Goal: Task Accomplishment & Management: Manage account settings

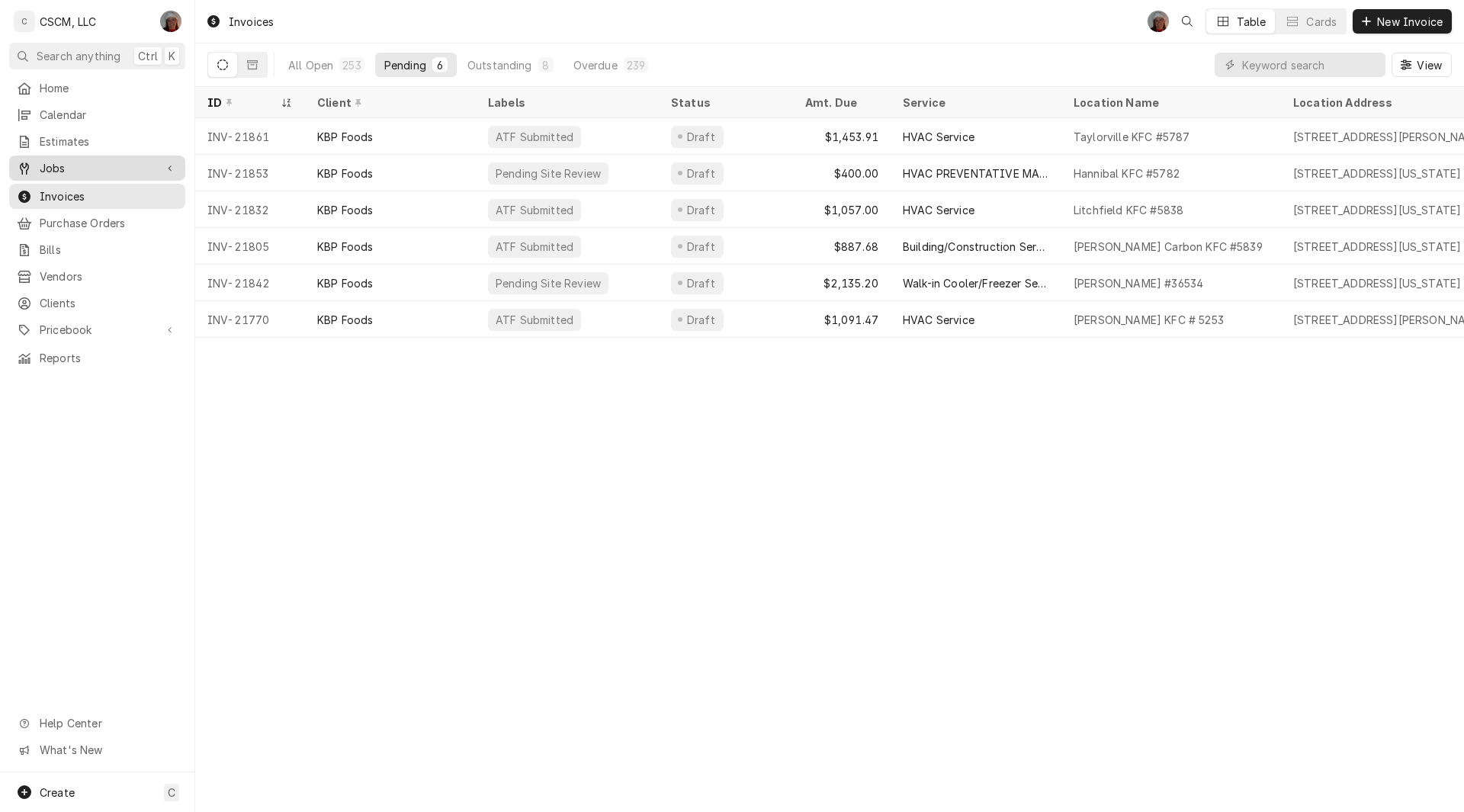
click at [54, 155] on link "Jobs" at bounding box center [97, 168] width 176 height 25
click at [49, 193] on span "Jobs" at bounding box center [108, 195] width 138 height 16
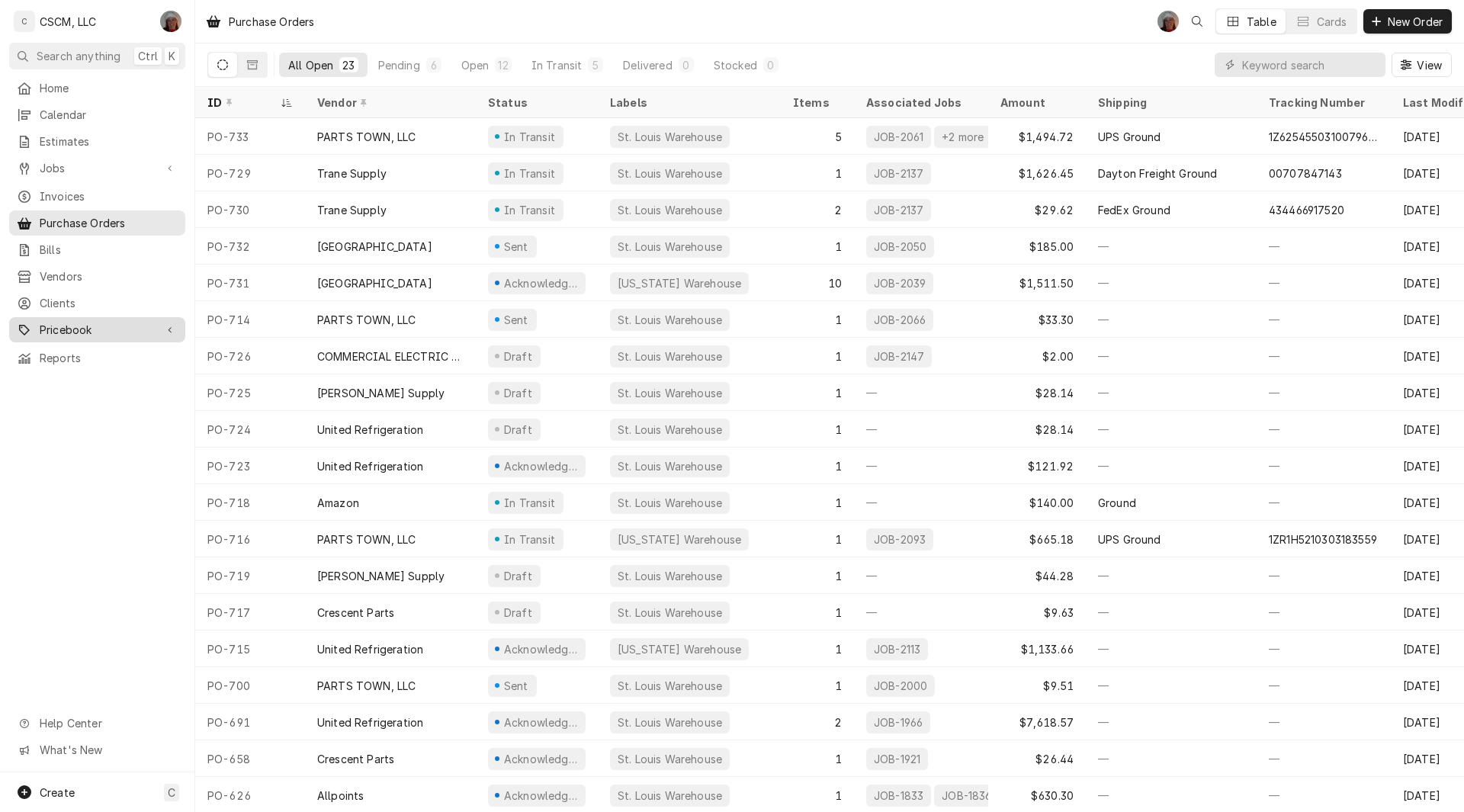
click at [69, 322] on span "Pricebook" at bounding box center [97, 330] width 115 height 16
click at [69, 370] on link "Parts & Materials" at bounding box center [97, 383] width 176 height 25
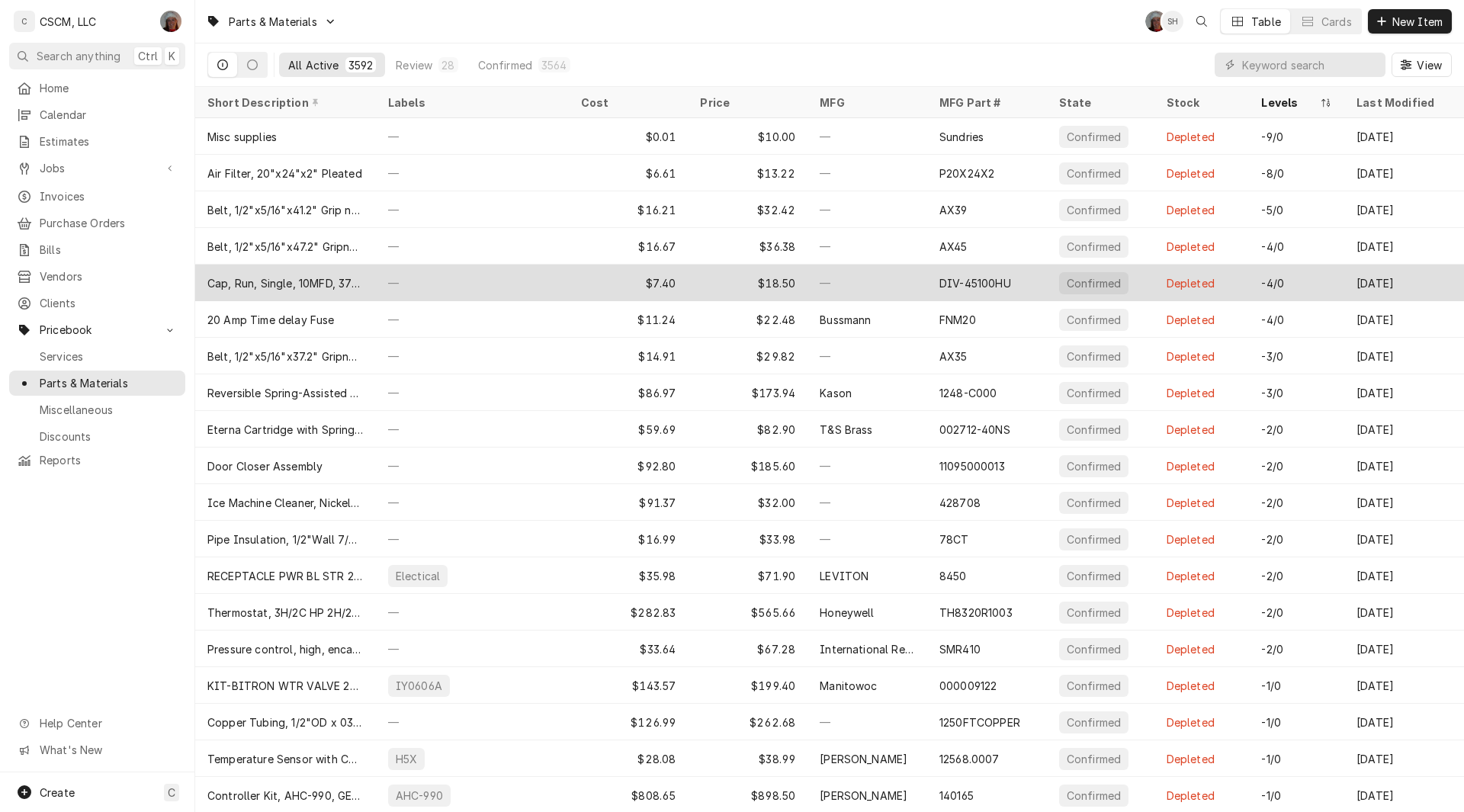
click at [582, 265] on div "$7.40" at bounding box center [629, 283] width 119 height 37
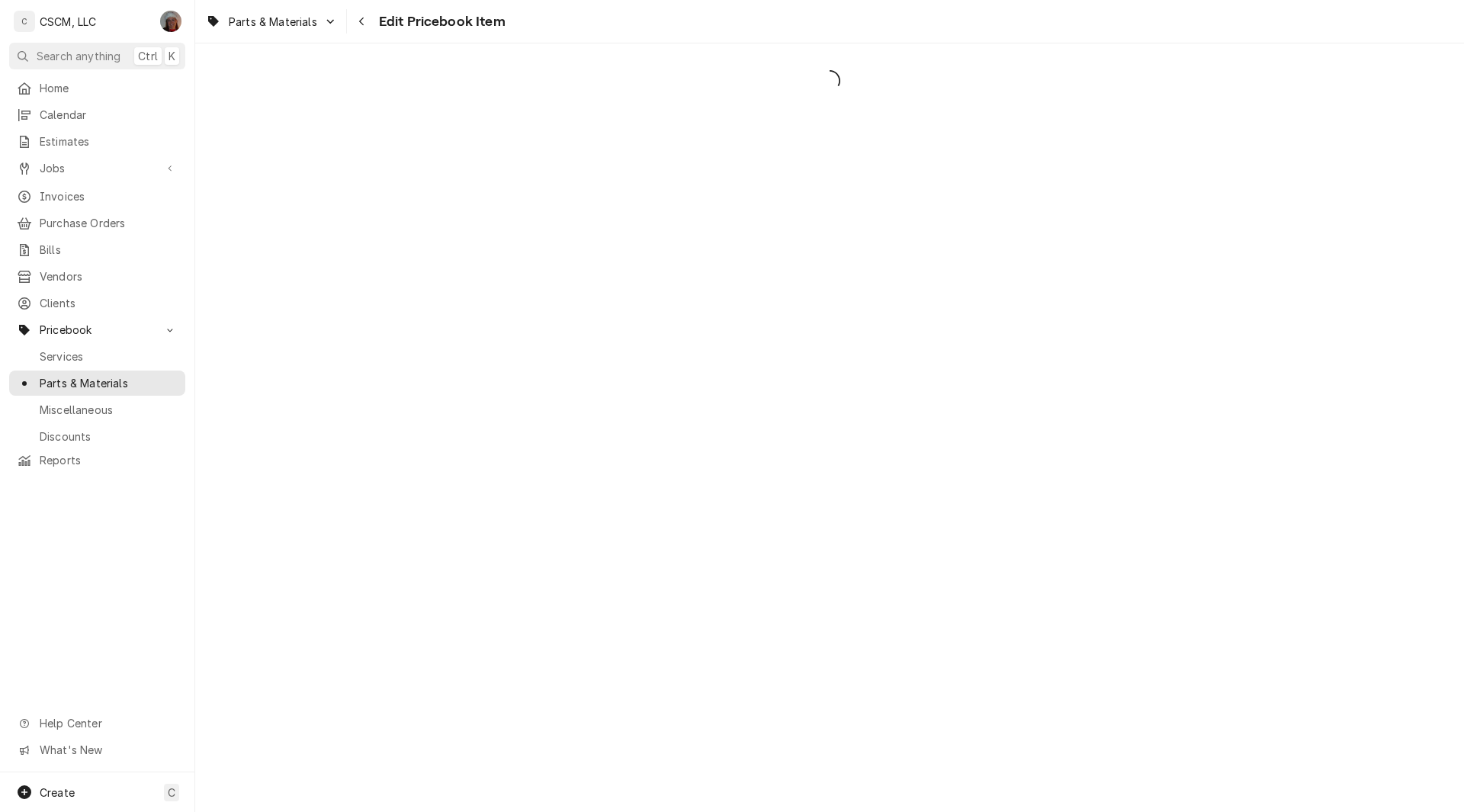
click at [1192, 209] on div "Dynamic Content Wrapper" at bounding box center [830, 427] width 1269 height 769
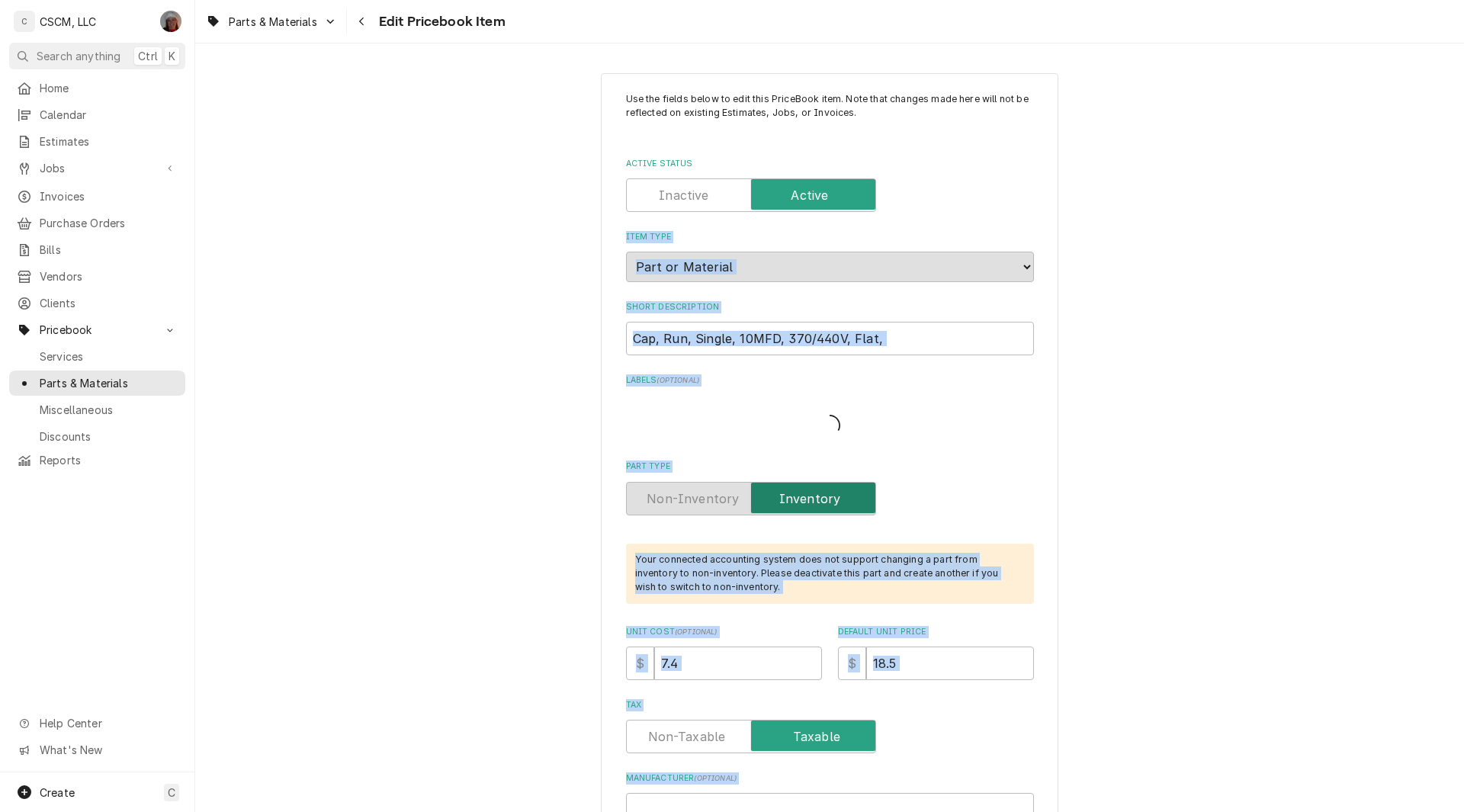
type textarea "x"
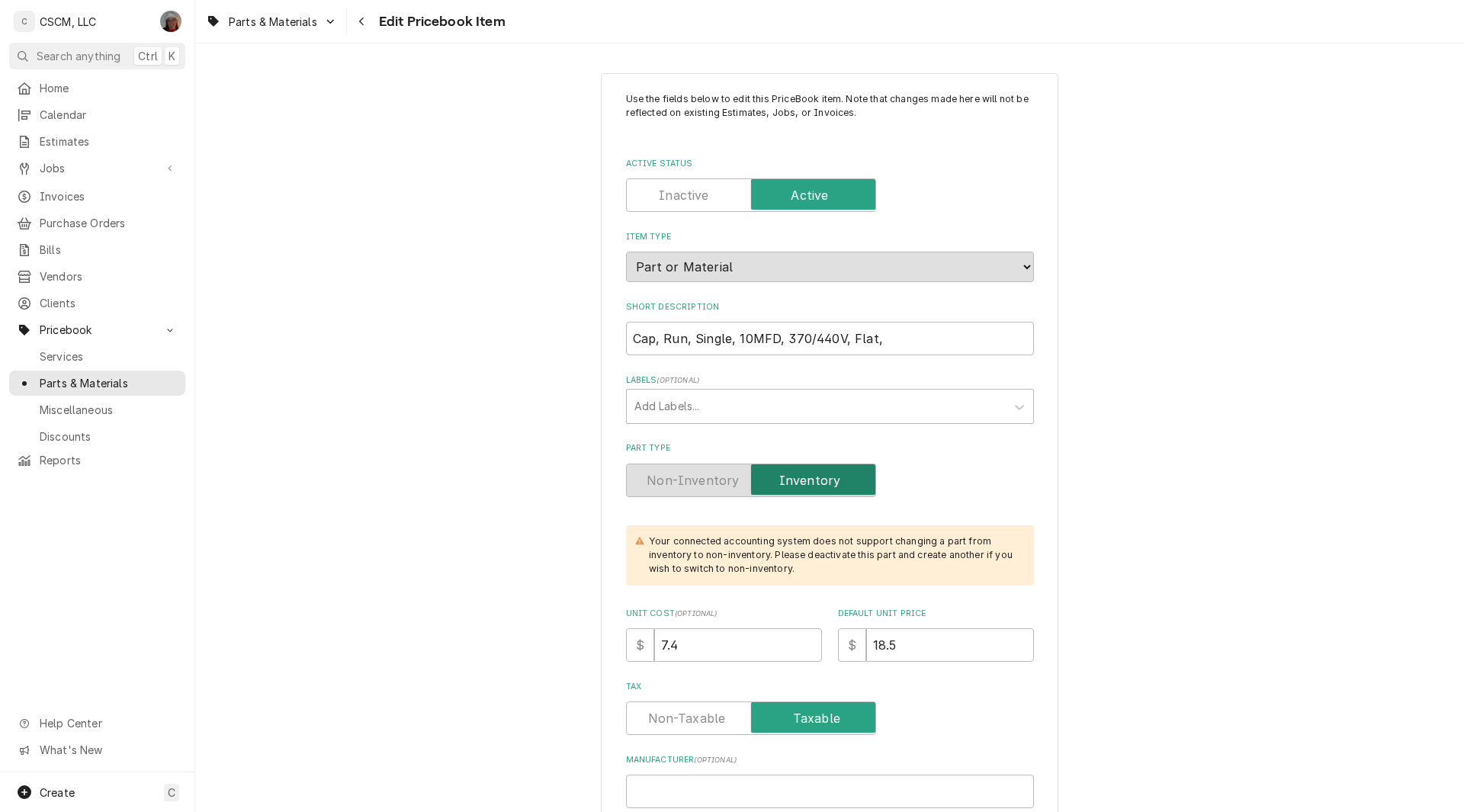
click at [115, 215] on span "Purchase Orders" at bounding box center [108, 223] width 138 height 16
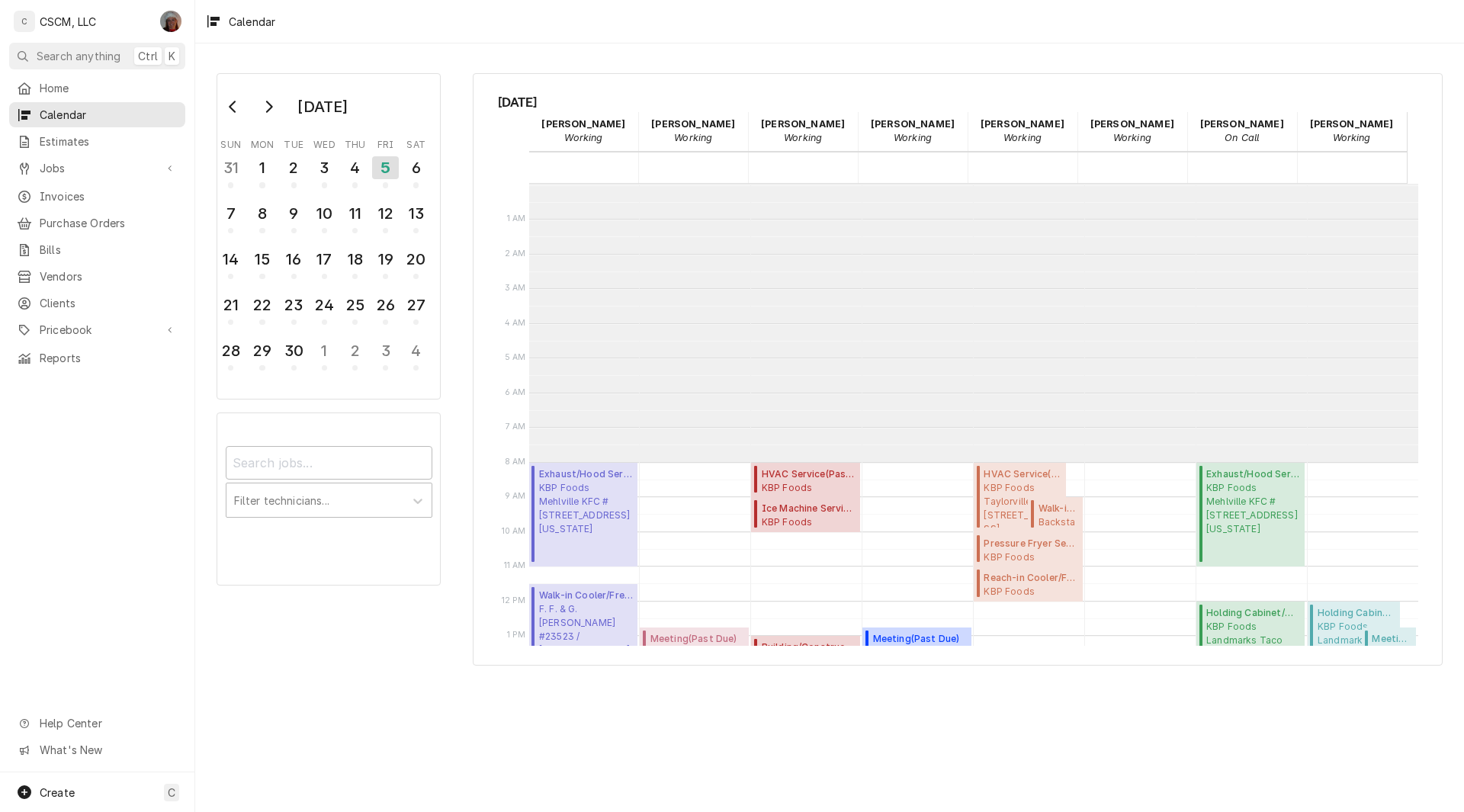
scroll to position [278, 0]
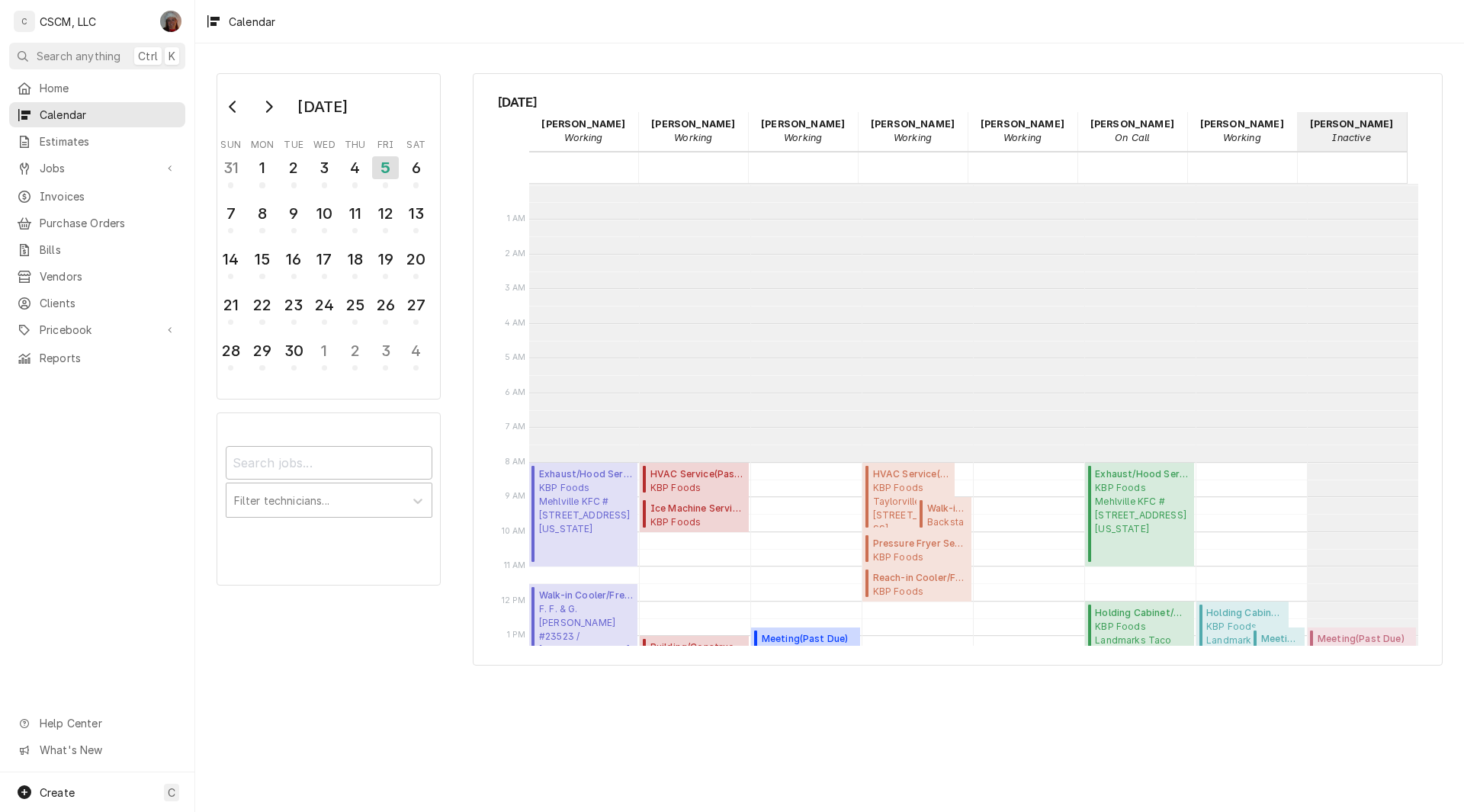
scroll to position [278, 0]
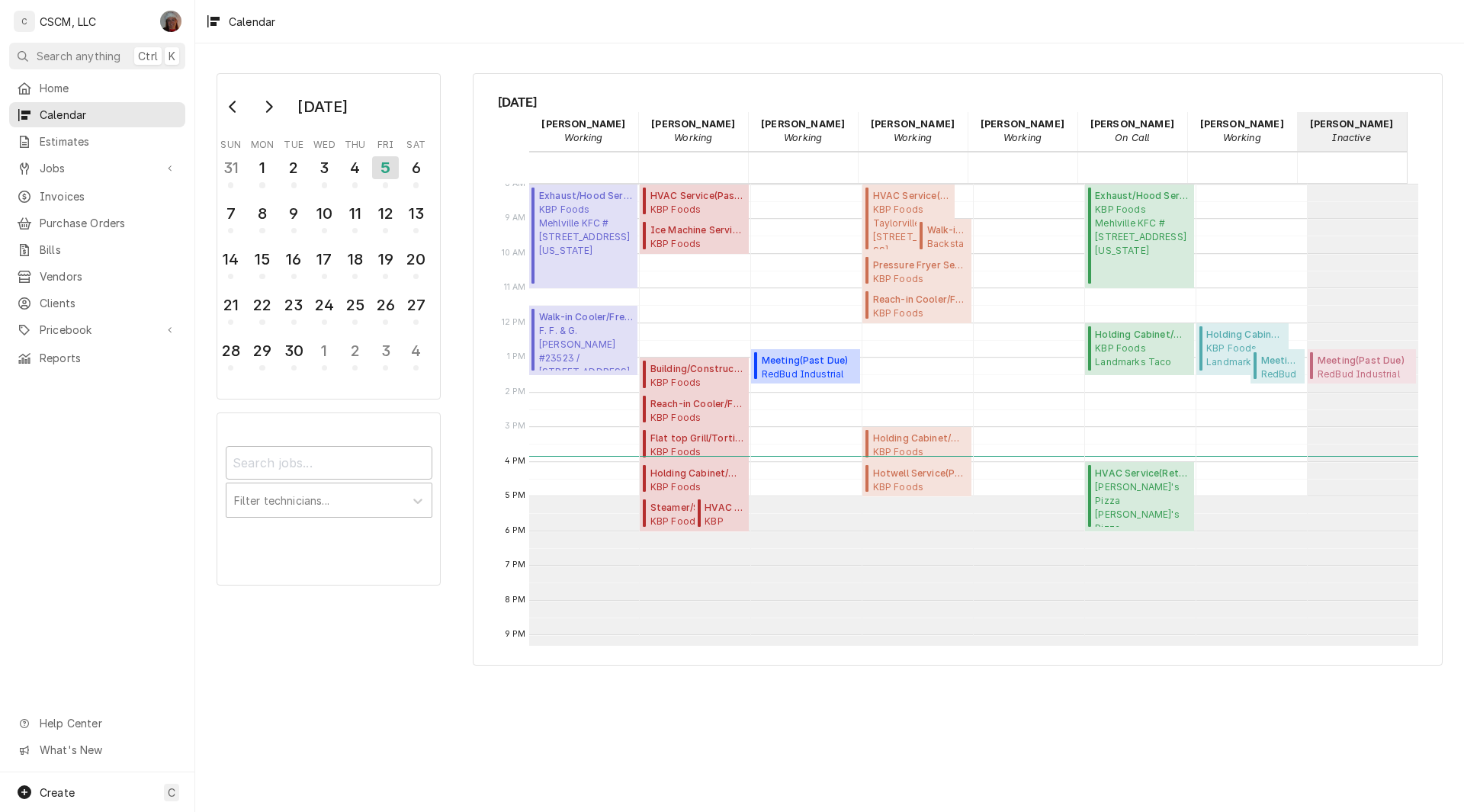
click at [550, 22] on div "Calendar" at bounding box center [830, 21] width 1269 height 42
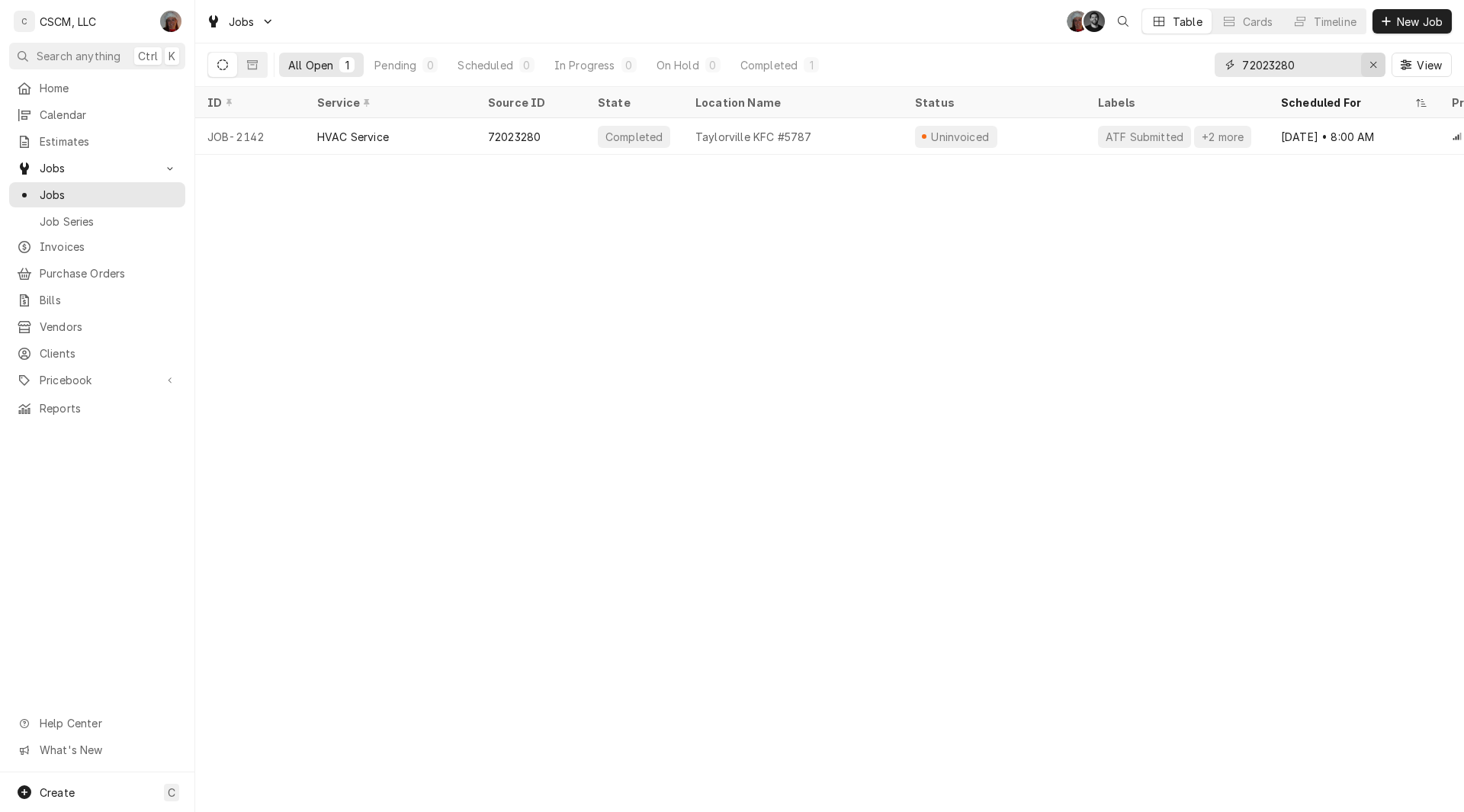
click at [1376, 65] on icon "Erase input" at bounding box center [1374, 65] width 8 height 11
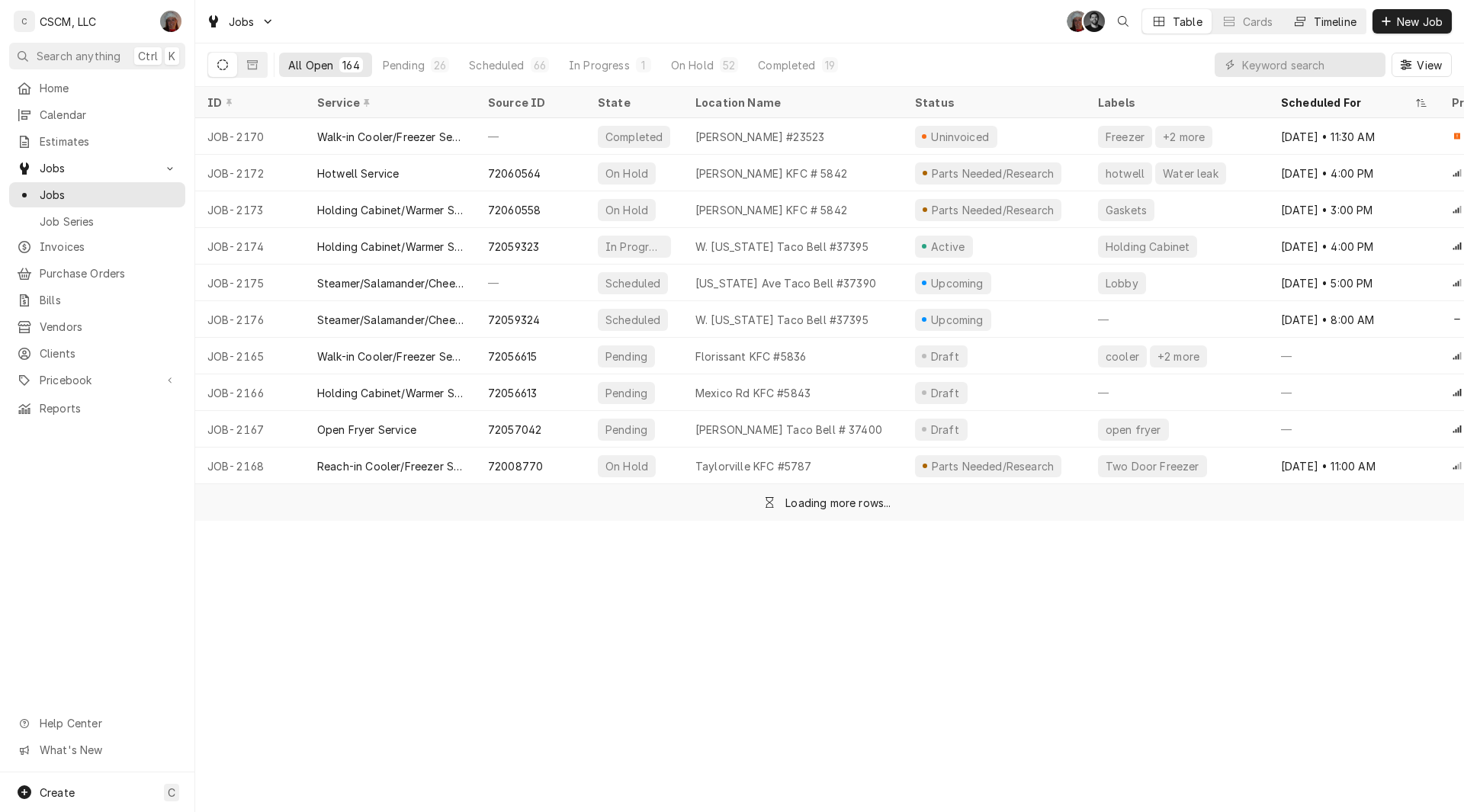
click at [1328, 17] on div "Timeline" at bounding box center [1335, 22] width 42 height 16
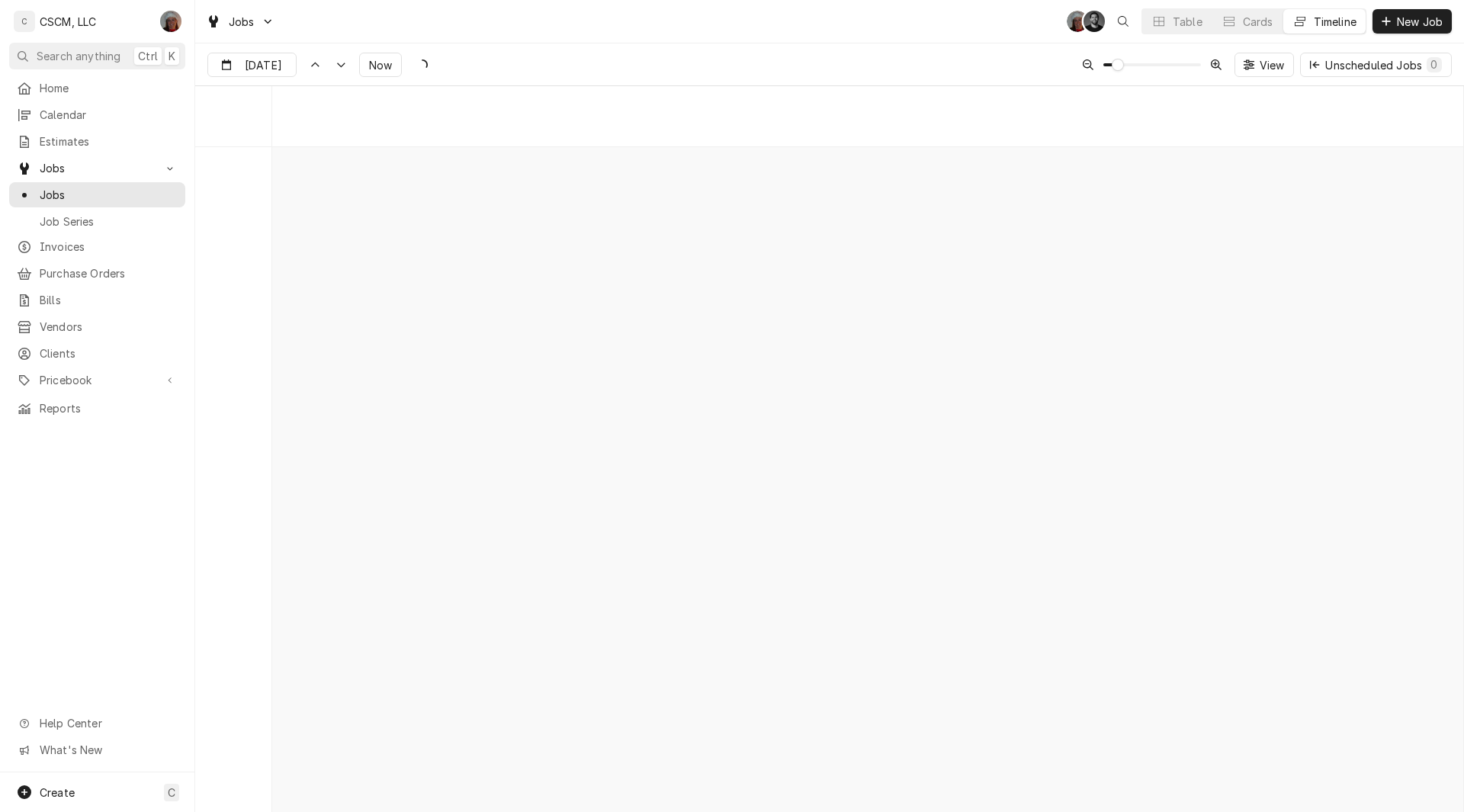
scroll to position [13763, 0]
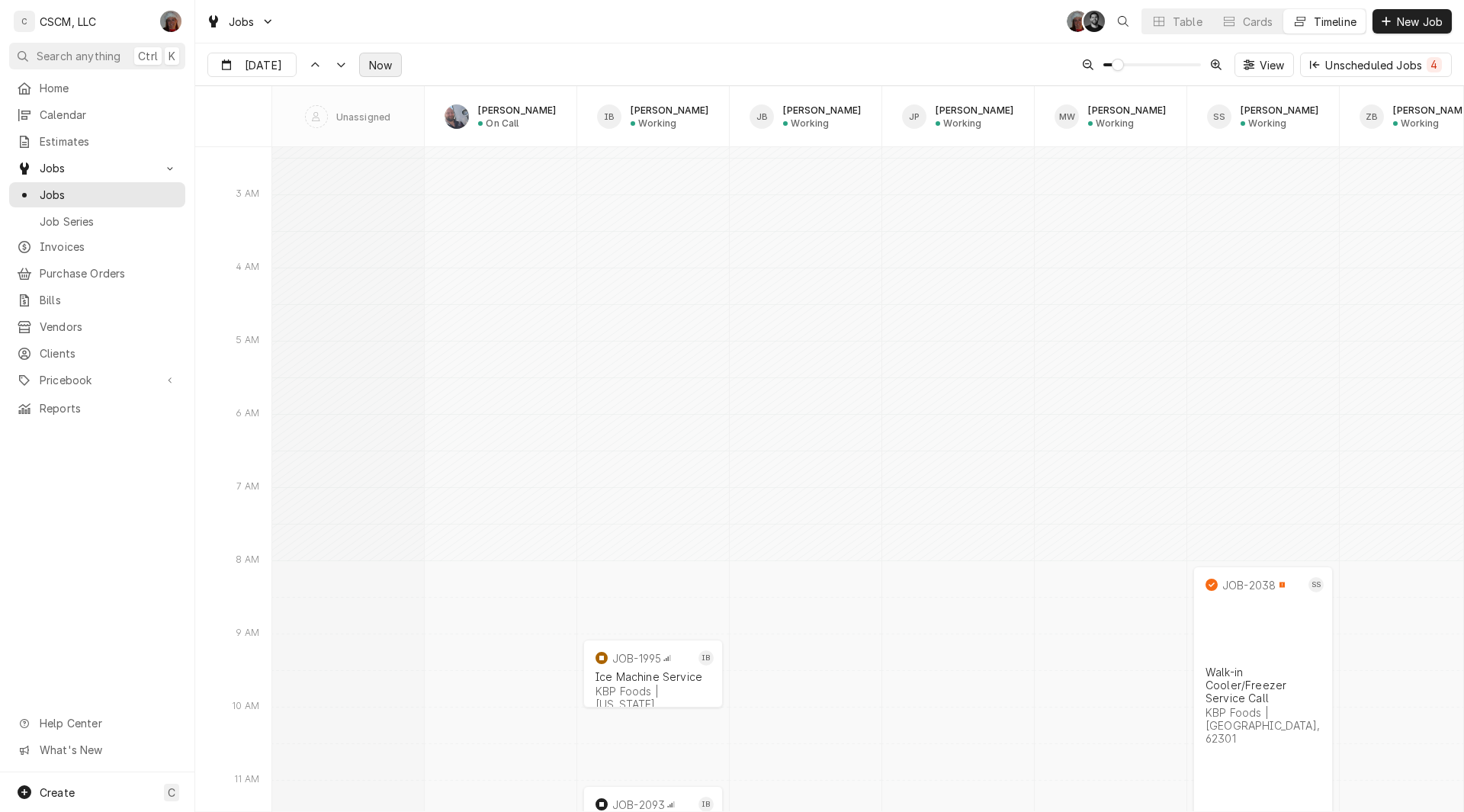
click at [383, 54] on button "Now" at bounding box center [380, 64] width 42 height 24
type input "[DATE]"
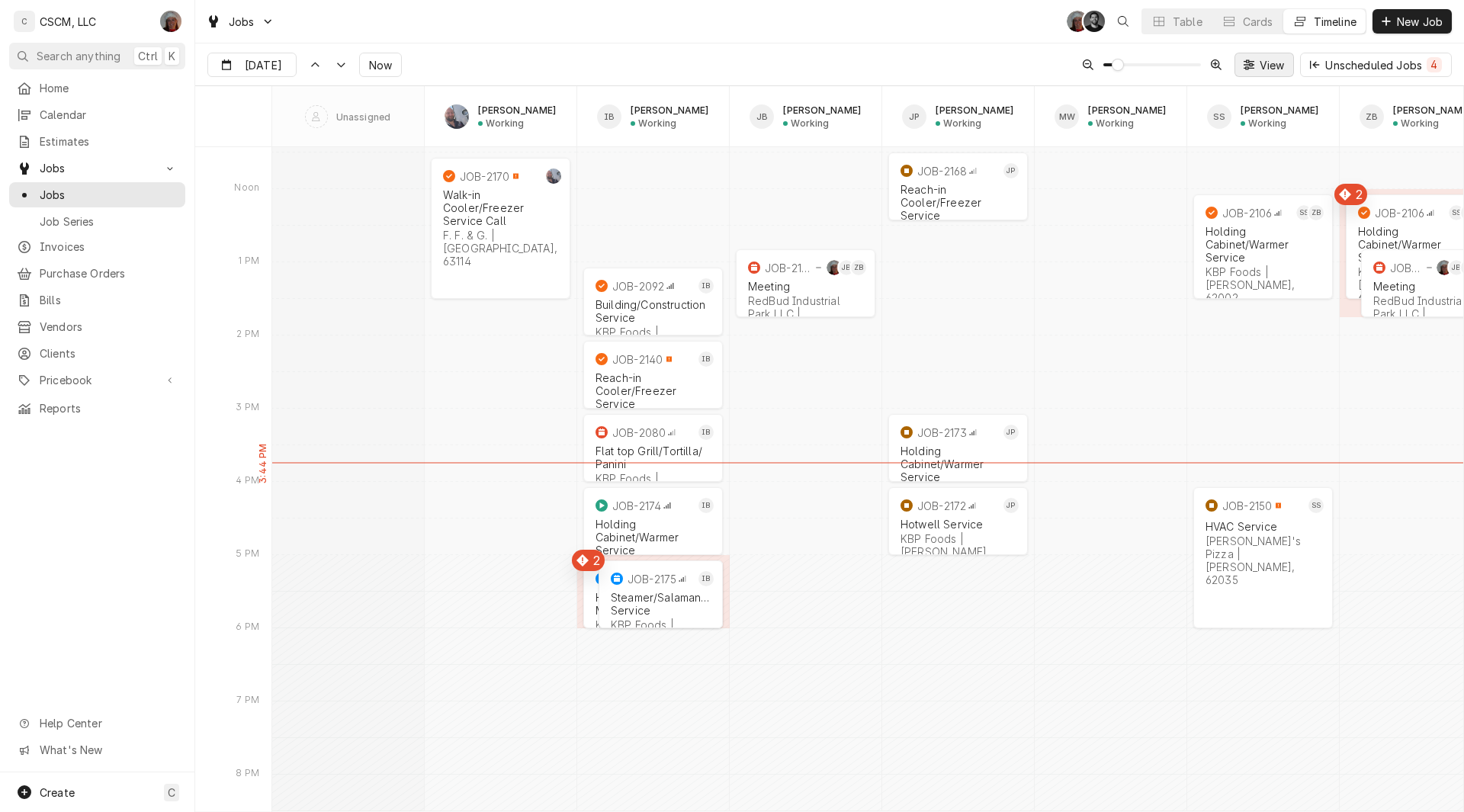
click at [1249, 68] on icon "Dynamic Content Wrapper" at bounding box center [1249, 64] width 11 height 10
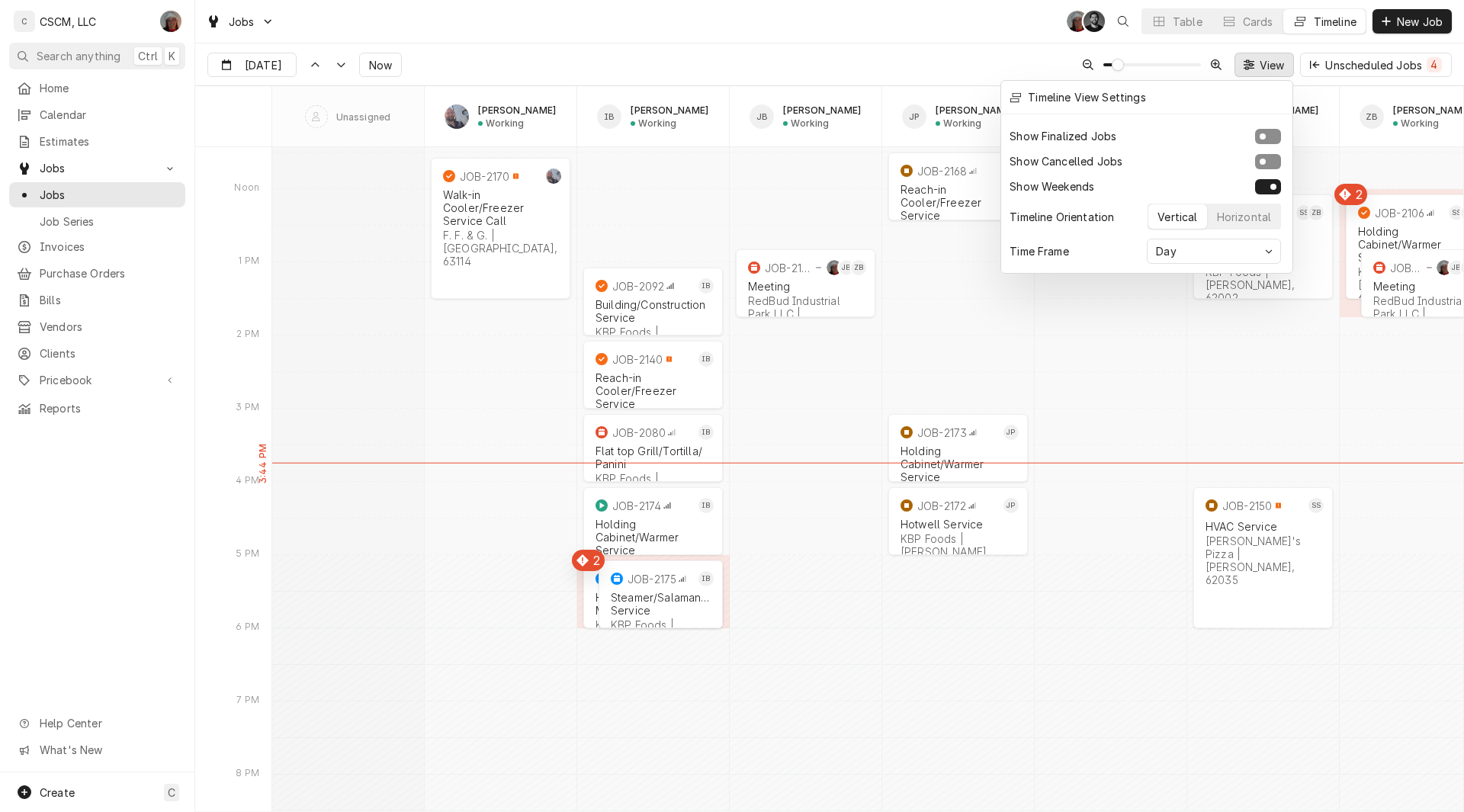
click at [877, 37] on div at bounding box center [732, 406] width 1464 height 812
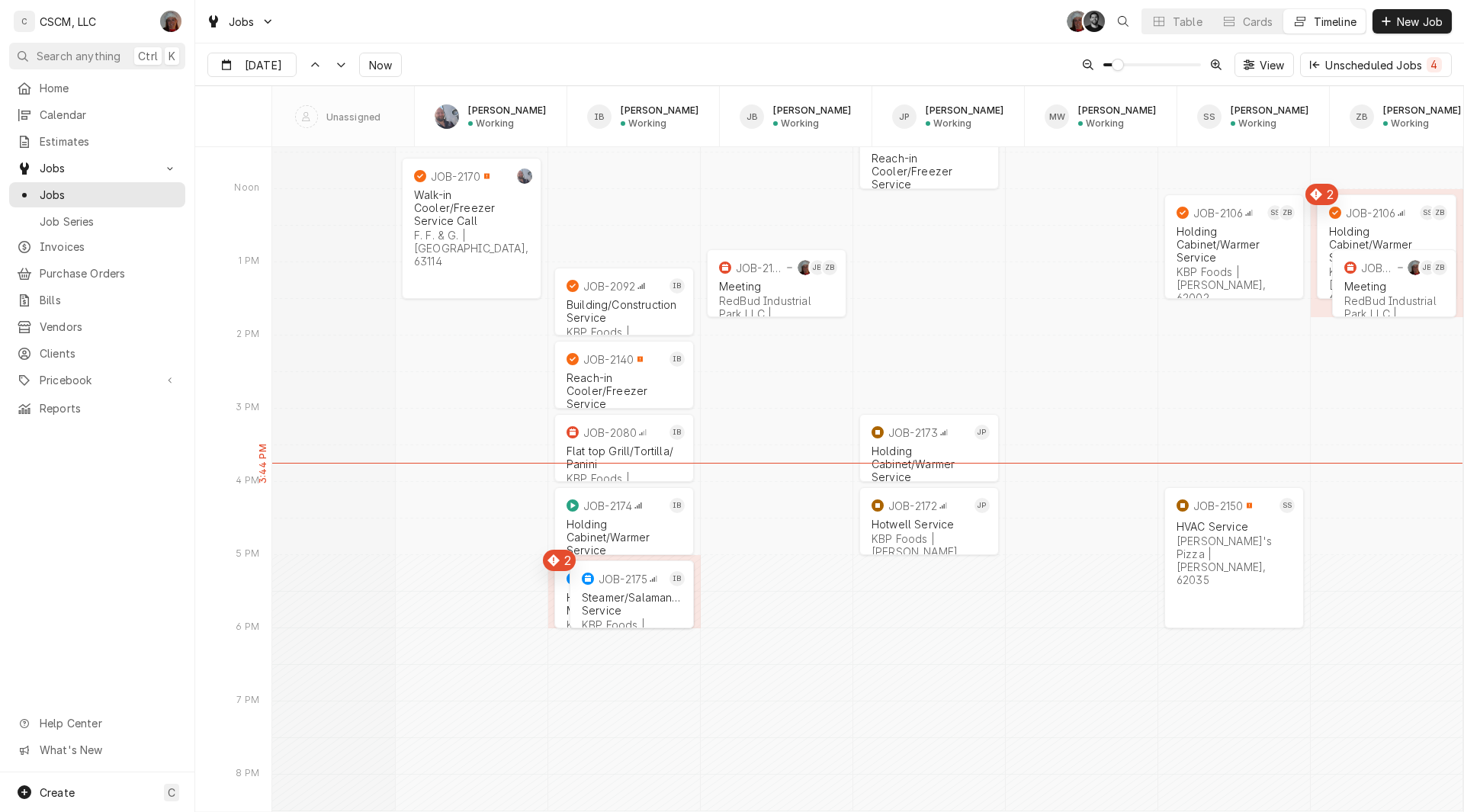
scroll to position [0, 0]
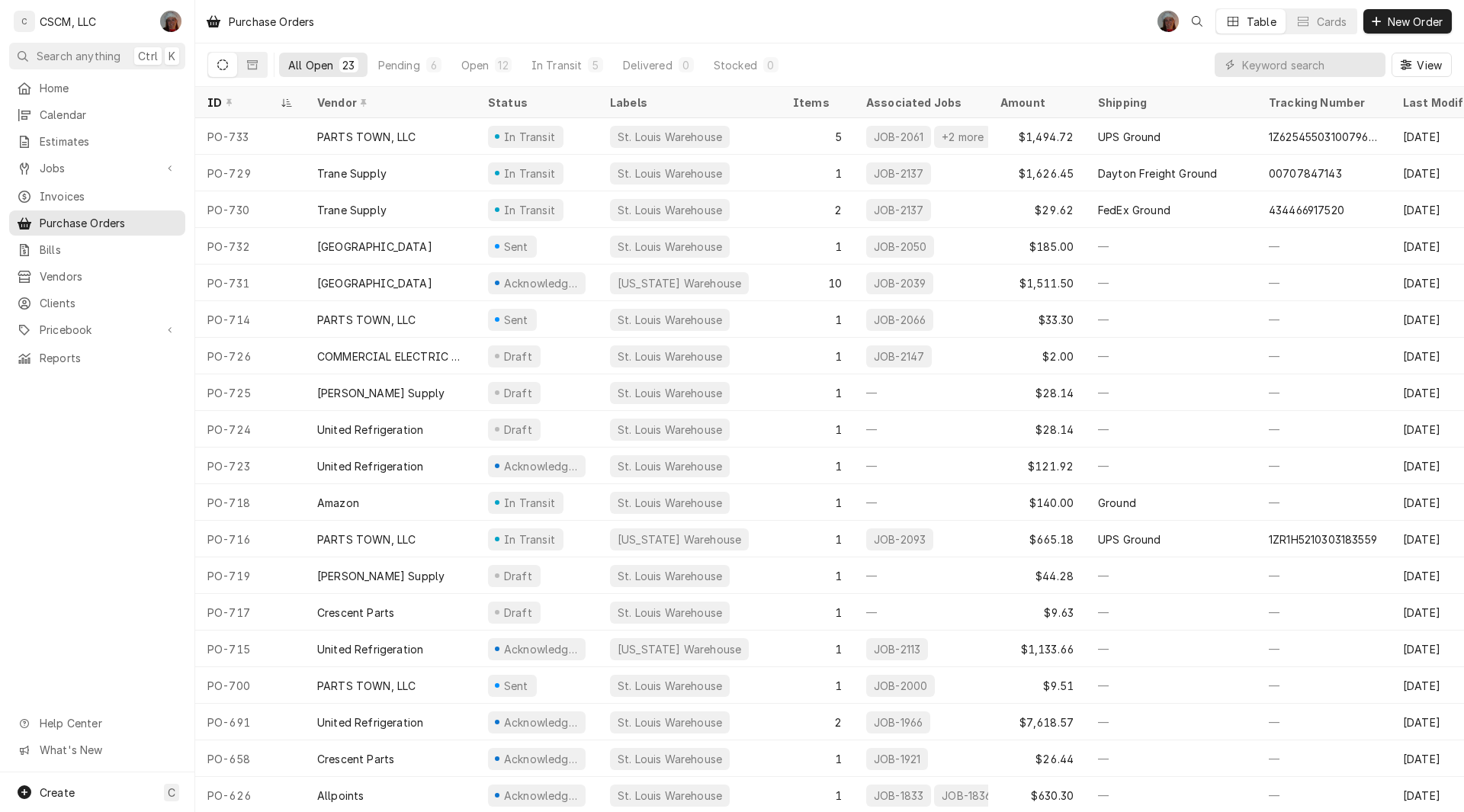
click at [828, 16] on div "Purchase Orders DV Table Cards New Order" at bounding box center [830, 21] width 1269 height 42
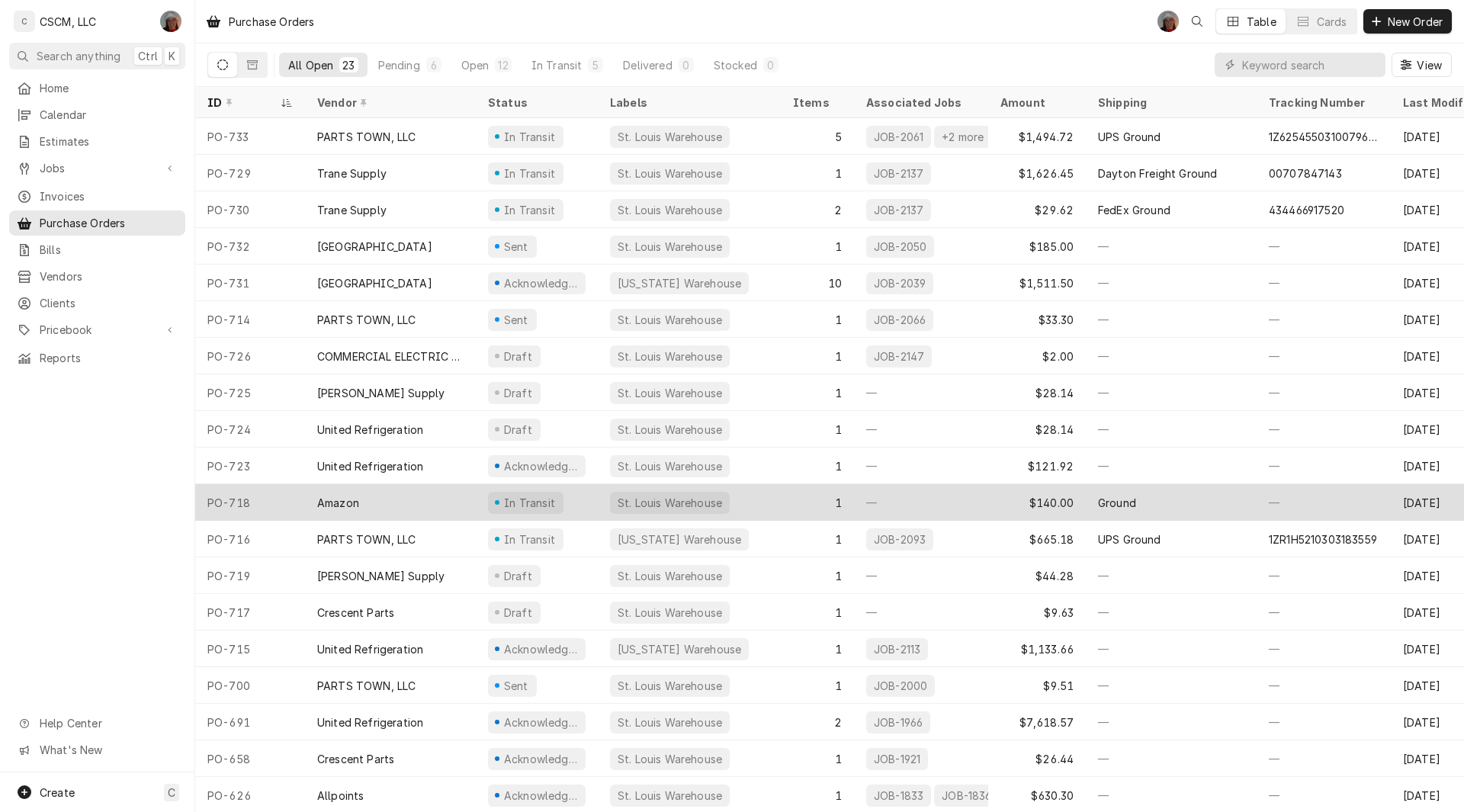
click at [350, 496] on div "Amazon" at bounding box center [338, 503] width 42 height 16
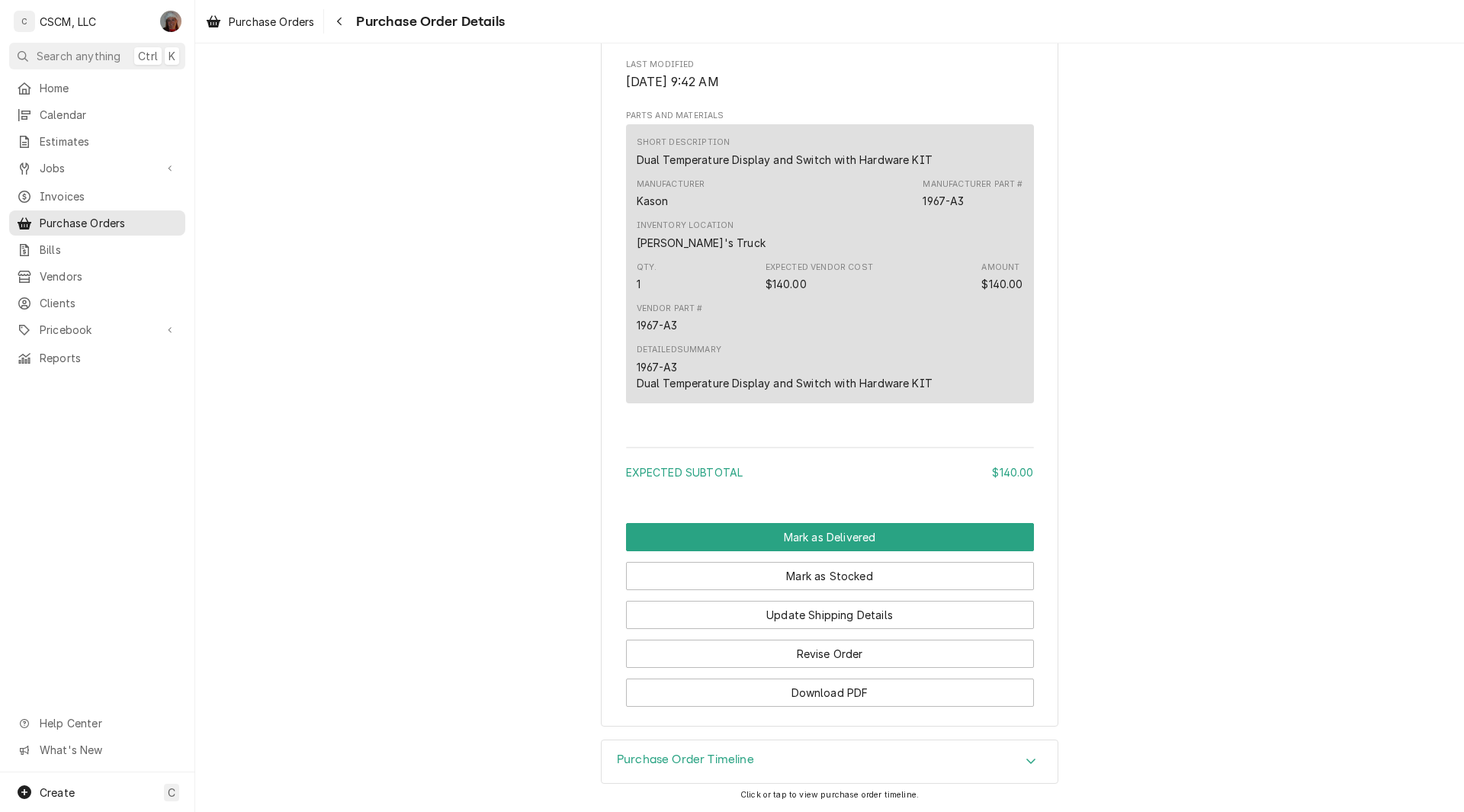
scroll to position [985, 0]
